Goal: Task Accomplishment & Management: Manage account settings

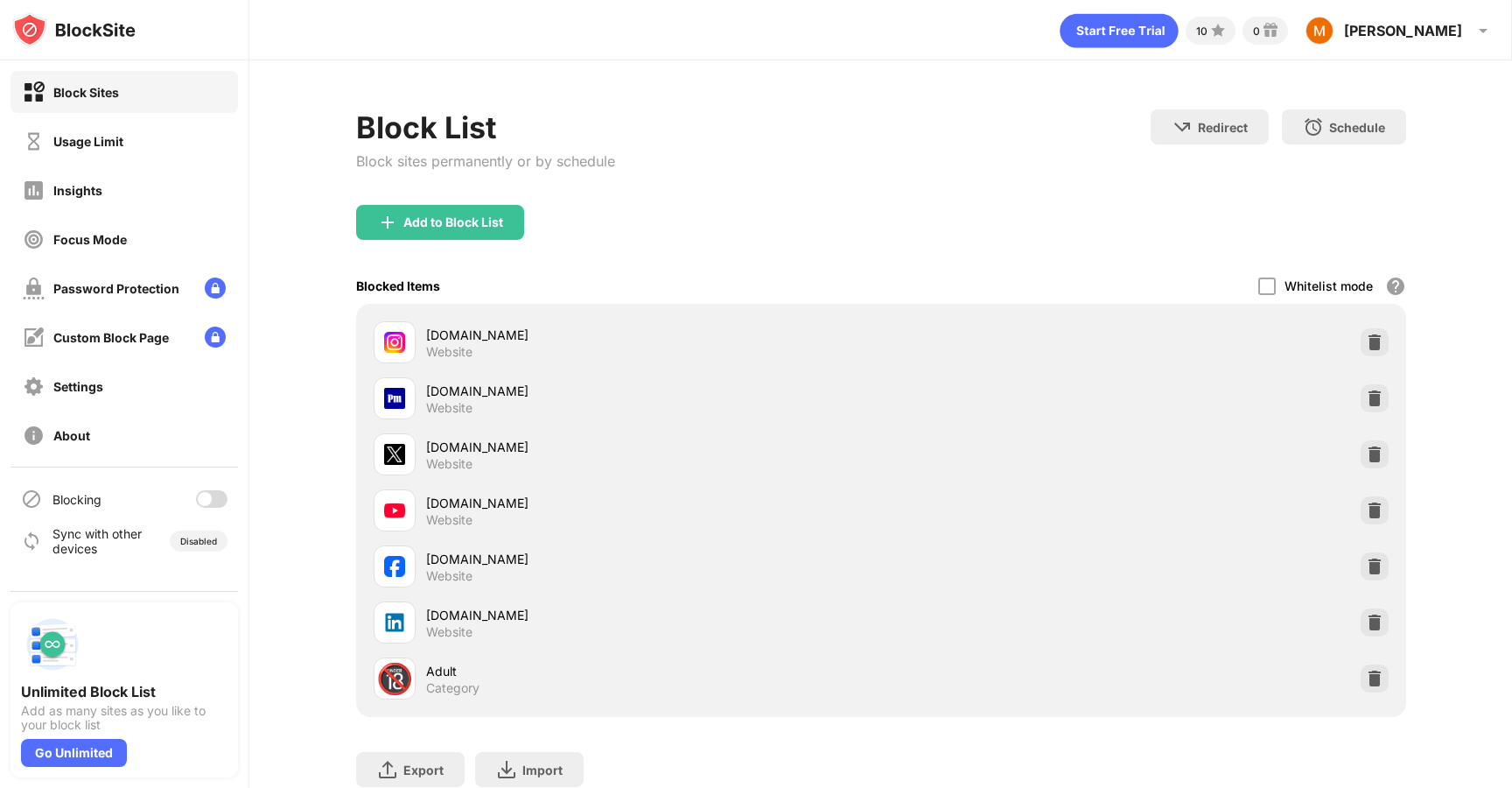
click at [225, 509] on div "Blocking" at bounding box center [124, 499] width 228 height 42
click at [203, 495] on div at bounding box center [205, 499] width 14 height 14
